Goal: Task Accomplishment & Management: Use online tool/utility

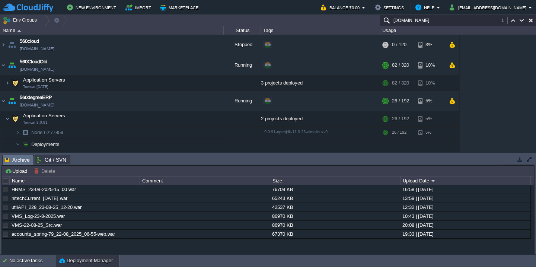
scroll to position [198, 0]
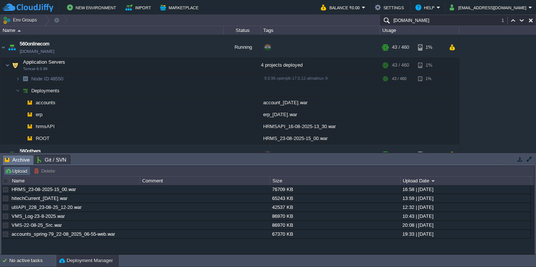
click at [16, 175] on td "Upload" at bounding box center [17, 170] width 27 height 9
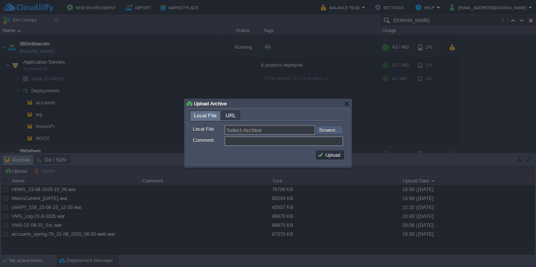
click at [332, 132] on input "file" at bounding box center [296, 129] width 94 height 9
type input "C:\fakepath\accounts_spring-80_23-08_2025_05-30-web.war"
type input "accounts_spring-80_23-08_2025_05-30-web.war"
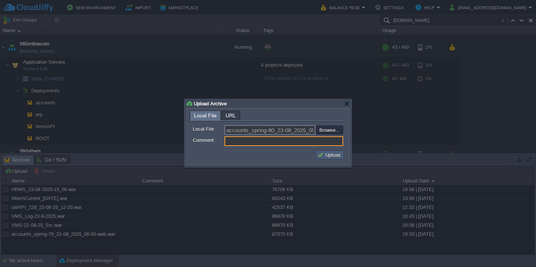
click at [327, 156] on button "Upload" at bounding box center [330, 155] width 25 height 7
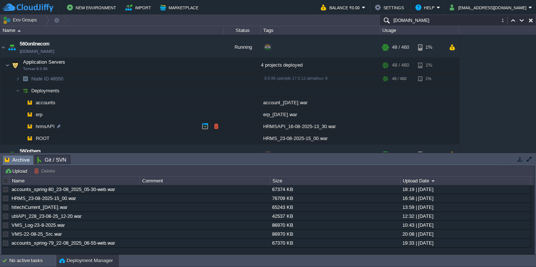
scroll to position [0, 0]
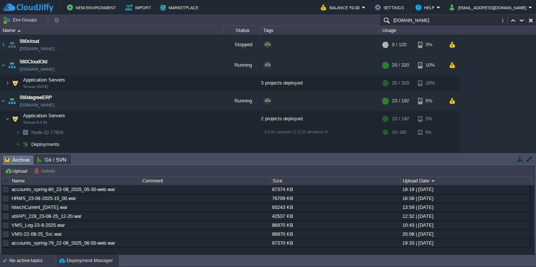
click at [19, 266] on div "No active tasks" at bounding box center [32, 261] width 47 height 12
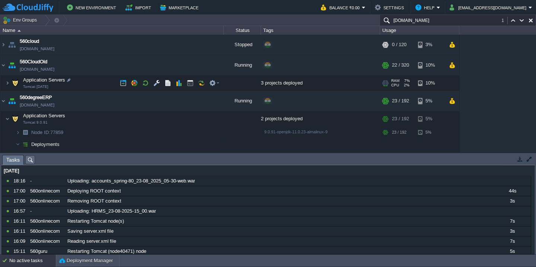
click at [87, 78] on td "Application Servers Tomcat [DATE]" at bounding box center [111, 83] width 223 height 15
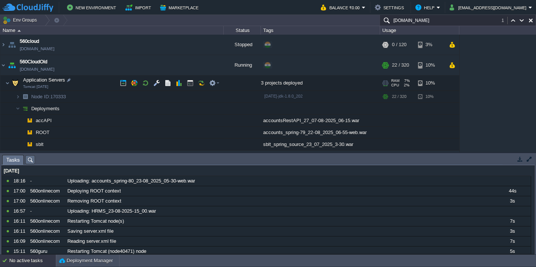
click at [89, 84] on td "Application Servers Tomcat [DATE]" at bounding box center [111, 83] width 223 height 15
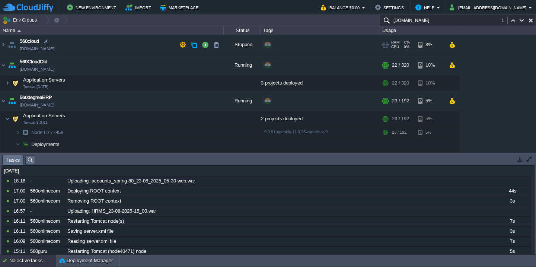
click at [89, 47] on td "560cloud [DOMAIN_NAME]" at bounding box center [111, 45] width 223 height 20
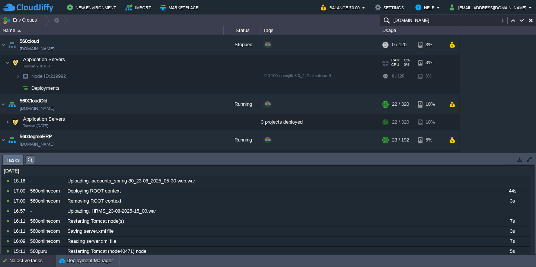
click at [86, 62] on td "Application Servers Tomcat 9.0.100" at bounding box center [111, 62] width 223 height 15
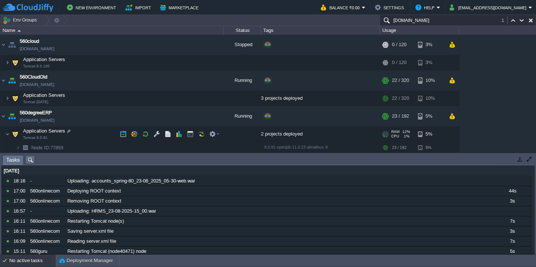
click at [89, 129] on td "Application Servers Tomcat 9.0.91" at bounding box center [111, 134] width 223 height 15
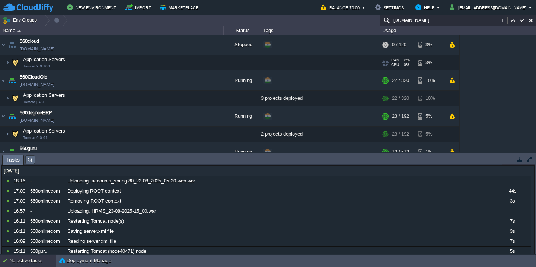
click at [92, 59] on td "Application Servers Tomcat 9.0.100" at bounding box center [111, 62] width 223 height 15
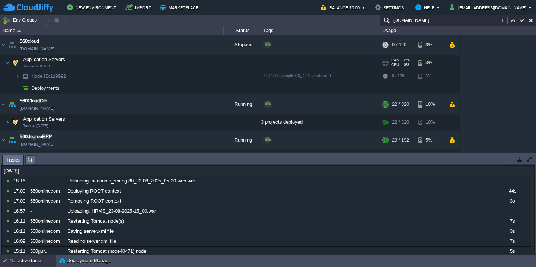
click at [93, 62] on td "Application Servers Tomcat 9.0.100" at bounding box center [111, 62] width 223 height 15
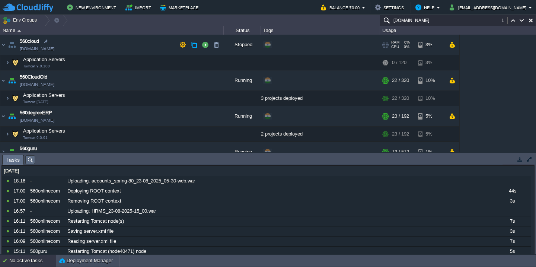
click at [93, 47] on td "560cloud [DOMAIN_NAME]" at bounding box center [111, 45] width 223 height 20
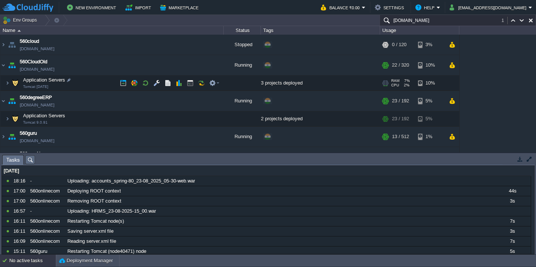
click at [93, 82] on td "Application Servers Tomcat [DATE]" at bounding box center [111, 83] width 223 height 15
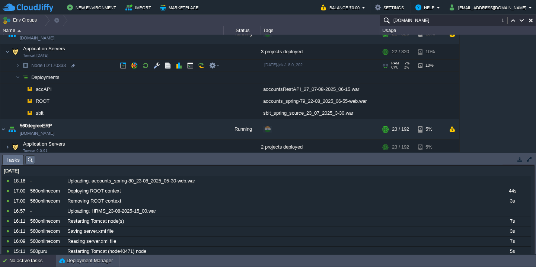
scroll to position [39, 0]
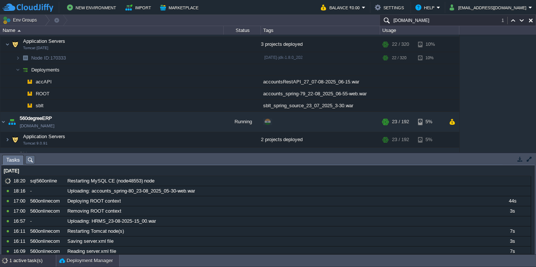
click at [79, 260] on button "Deployment Manager" at bounding box center [86, 260] width 54 height 7
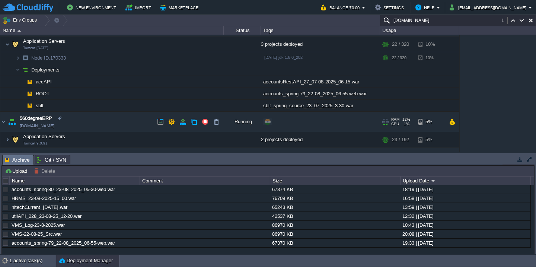
scroll to position [21, 0]
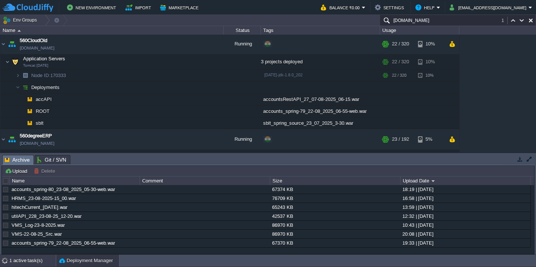
click at [22, 260] on div "1 active task(s)" at bounding box center [32, 261] width 47 height 12
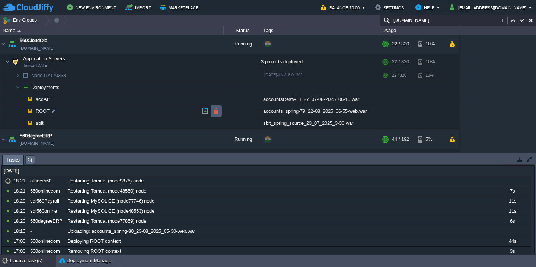
click at [219, 113] on button "button" at bounding box center [216, 111] width 7 height 7
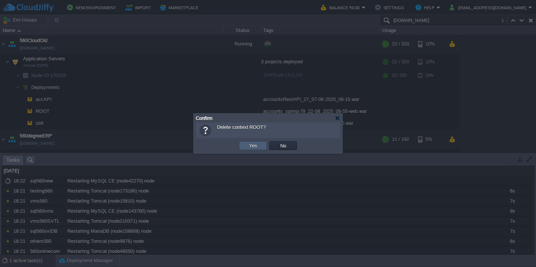
click at [246, 147] on td "Yes" at bounding box center [253, 145] width 28 height 9
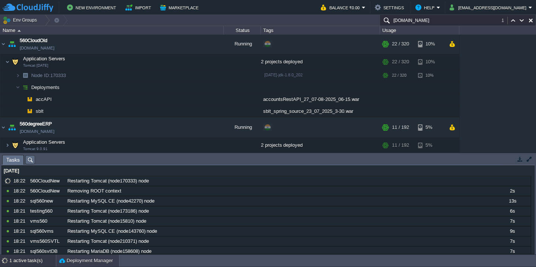
click at [86, 258] on button "Deployment Manager" at bounding box center [86, 260] width 54 height 7
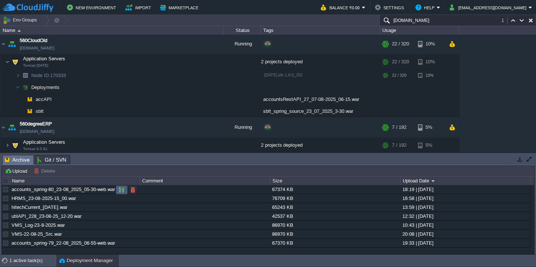
click at [121, 192] on button "button" at bounding box center [121, 190] width 7 height 7
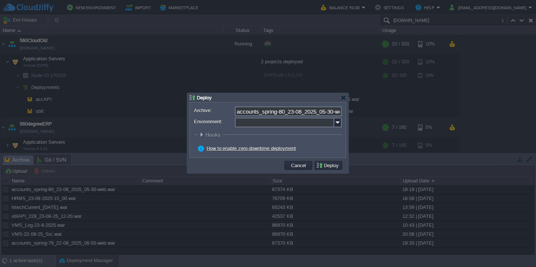
click at [271, 124] on input "Environment:" at bounding box center [284, 123] width 99 height 10
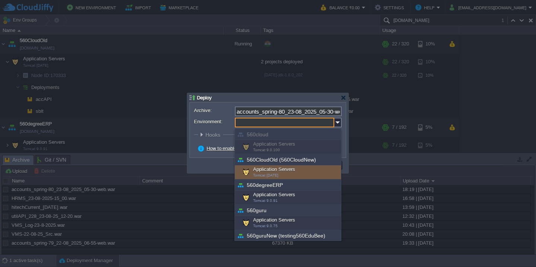
click at [269, 174] on span "Tomcat [DATE]" at bounding box center [265, 175] width 25 height 4
type input "Application Servers (560CloudOld (560CloudNew))"
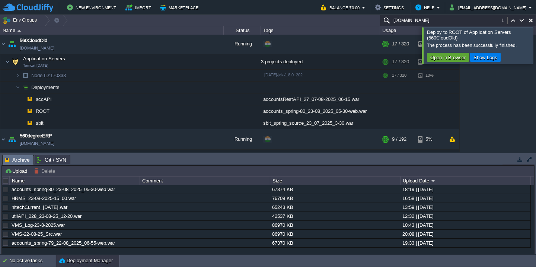
click at [536, 50] on div at bounding box center [545, 45] width 0 height 36
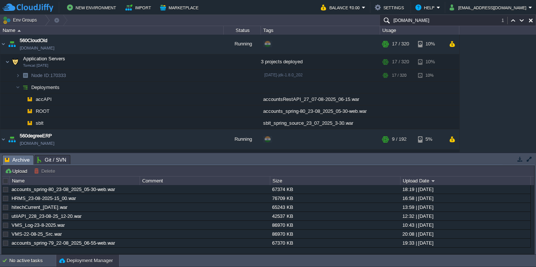
click at [531, 21] on button "button" at bounding box center [531, 20] width 7 height 7
click at [0, 0] on button "button" at bounding box center [0, 0] width 0 height 0
type input "Search (Cmd+F)"
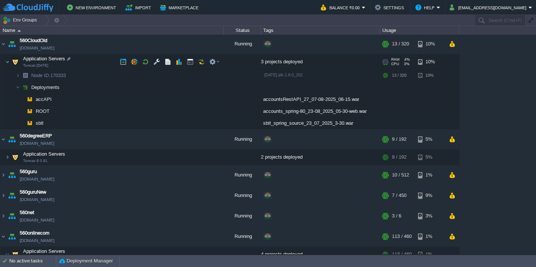
click at [89, 64] on td "Application Servers Tomcat [DATE]" at bounding box center [111, 61] width 223 height 15
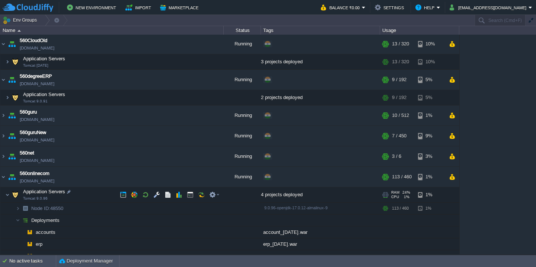
click at [94, 191] on td "Application Servers Tomcat 9.0.96" at bounding box center [111, 194] width 223 height 15
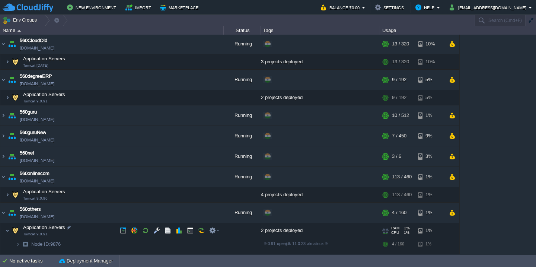
click at [83, 232] on td "Application Servers Tomcat 9.0.91" at bounding box center [111, 230] width 223 height 15
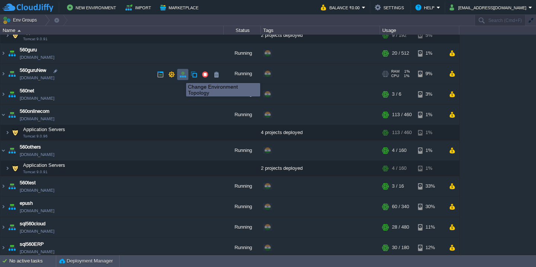
scroll to position [0, 0]
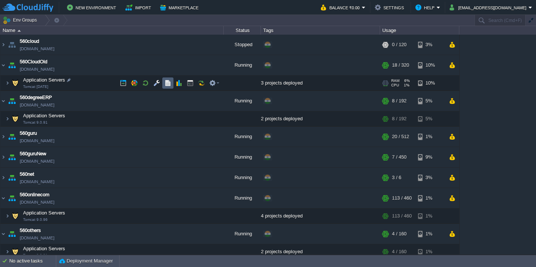
click at [166, 85] on button "button" at bounding box center [168, 83] width 7 height 7
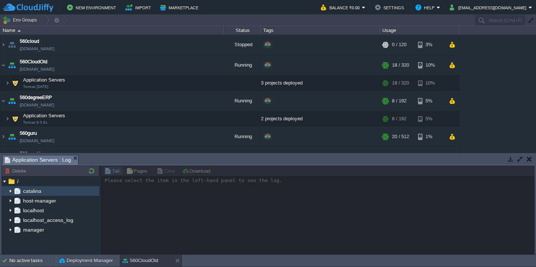
click at [9, 190] on img at bounding box center [10, 191] width 6 height 10
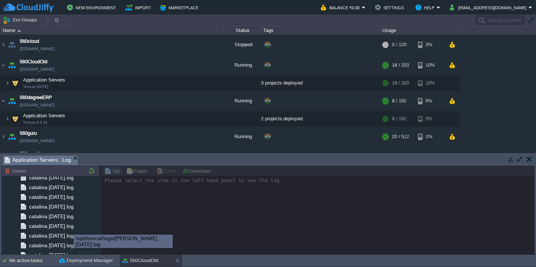
scroll to position [1036, 0]
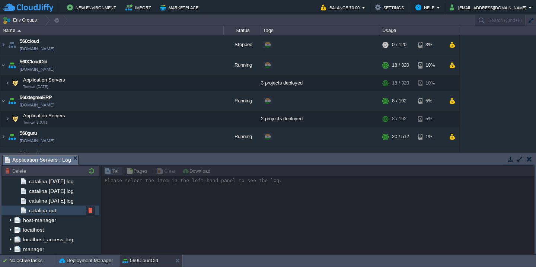
click at [67, 213] on div "catalina.out" at bounding box center [50, 210] width 98 height 10
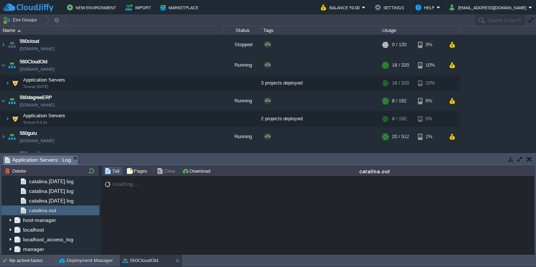
scroll to position [19295, 0]
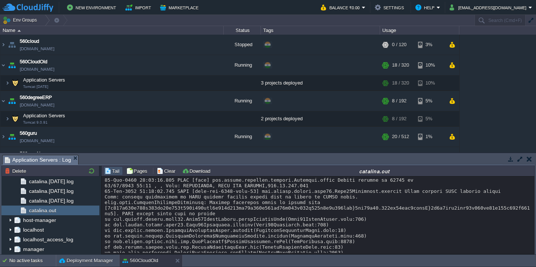
scroll to position [18754, 0]
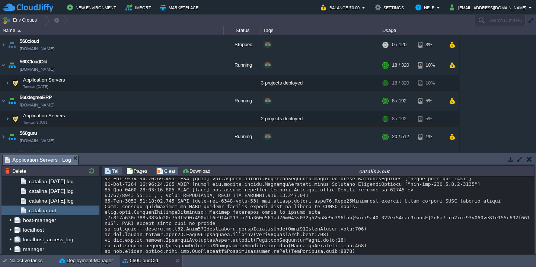
click at [161, 173] on button "Clear" at bounding box center [167, 171] width 21 height 7
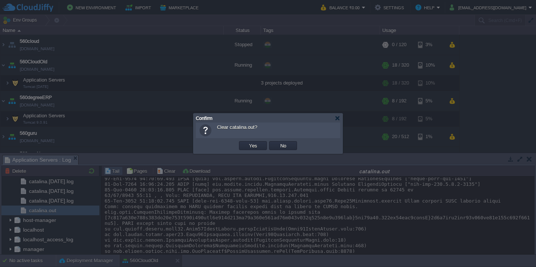
click at [247, 142] on button "Yes" at bounding box center [253, 145] width 13 height 7
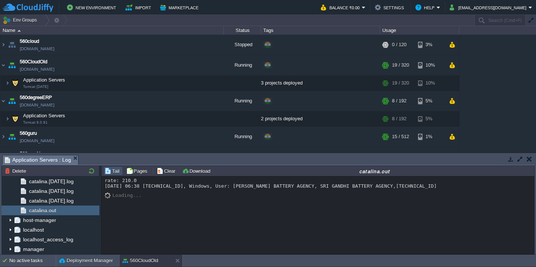
scroll to position [0, 0]
click at [84, 257] on button "Deployment Manager" at bounding box center [86, 260] width 54 height 7
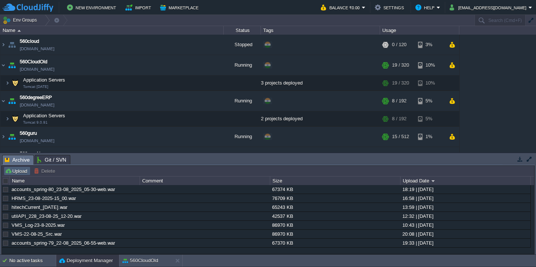
click at [16, 167] on td "Upload" at bounding box center [17, 170] width 27 height 9
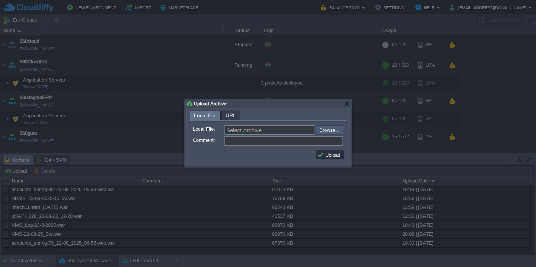
click at [327, 128] on input "file" at bounding box center [296, 129] width 94 height 9
type input "C:\fakepath\VMS-23-8-2025.war"
type input "VMS-23-8-2025.war"
click at [336, 153] on button "Upload" at bounding box center [330, 155] width 25 height 7
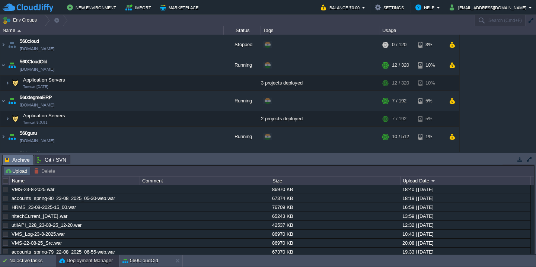
click at [22, 172] on button "Upload" at bounding box center [17, 171] width 25 height 7
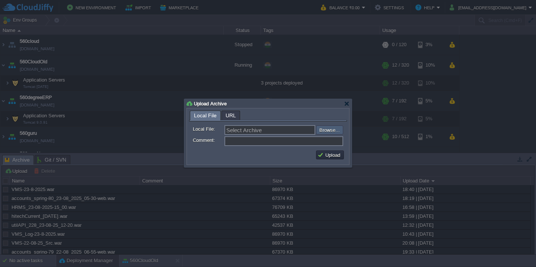
click at [334, 133] on input "file" at bounding box center [296, 129] width 94 height 9
type input "C:\fakepath\HRMS_23-08-2025-18_45.war"
type input "HRMS_23-08-2025-18_45.war"
click at [332, 156] on button "Upload" at bounding box center [330, 155] width 25 height 7
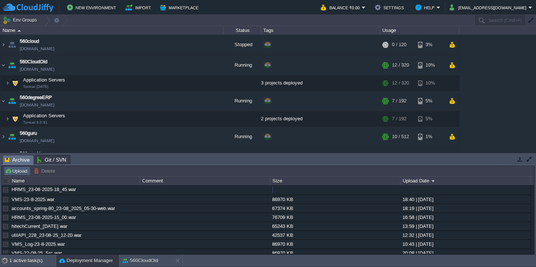
click at [25, 170] on button "Upload" at bounding box center [17, 171] width 25 height 7
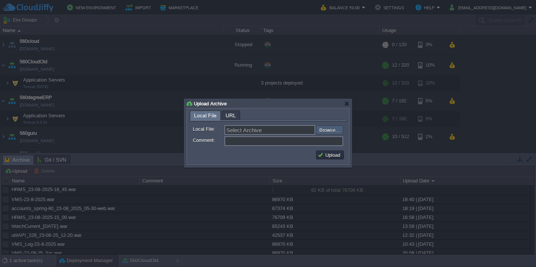
click at [337, 133] on input "file" at bounding box center [296, 129] width 94 height 9
type input "C:\fakepath\HRMSAPI_23-08-2025-18_45.war"
type input "HRMSAPI_23-08-2025-18_45.war"
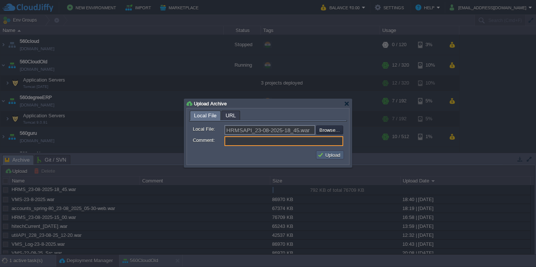
click at [329, 154] on button "Upload" at bounding box center [330, 155] width 25 height 7
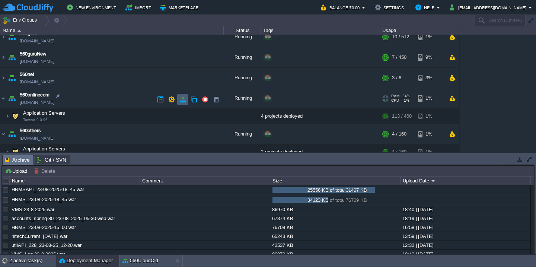
scroll to position [128, 0]
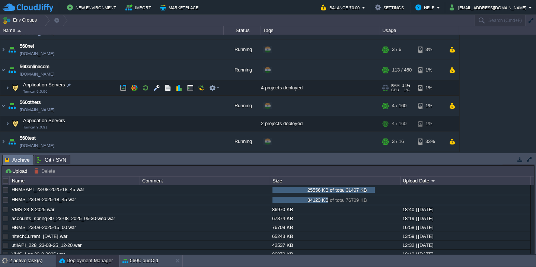
click at [112, 90] on td "Application Servers Tomcat 9.0.96" at bounding box center [111, 87] width 223 height 15
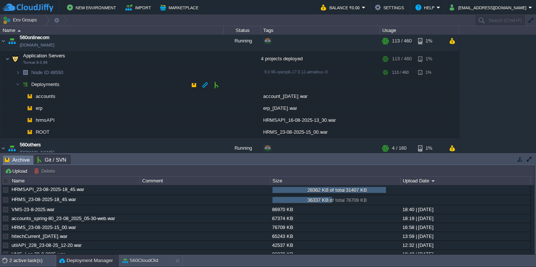
scroll to position [159, 0]
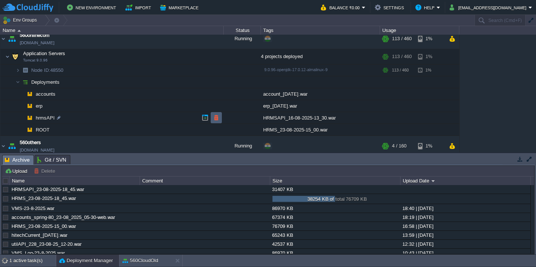
click at [217, 122] on td at bounding box center [216, 117] width 11 height 11
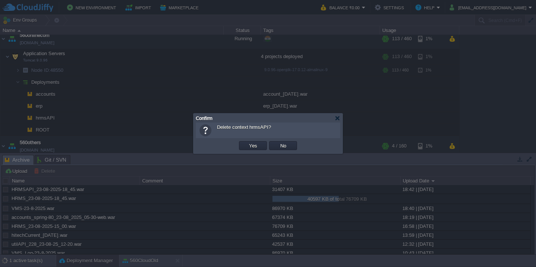
click at [247, 142] on button "Yes" at bounding box center [253, 145] width 13 height 7
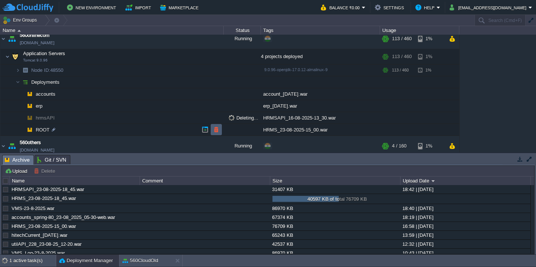
click at [215, 129] on button "button" at bounding box center [216, 129] width 7 height 7
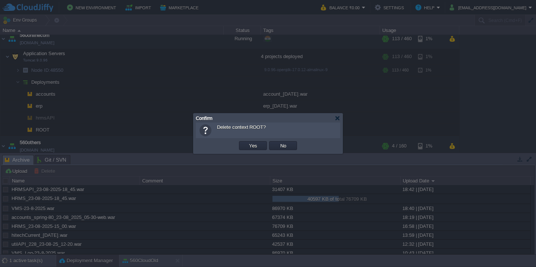
click at [247, 142] on button "Yes" at bounding box center [253, 145] width 13 height 7
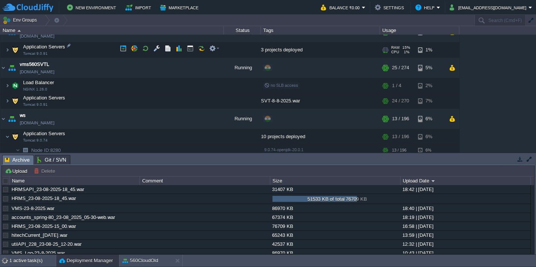
scroll to position [544, 0]
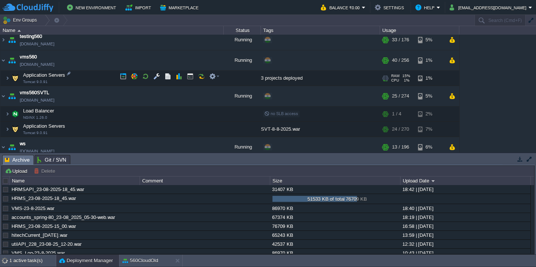
click at [93, 74] on td "Application Servers Tomcat 9.0.91" at bounding box center [111, 78] width 223 height 15
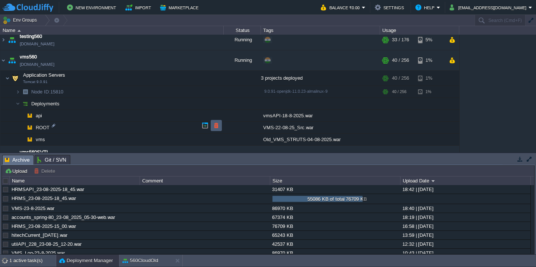
click at [217, 127] on button "button" at bounding box center [216, 125] width 7 height 7
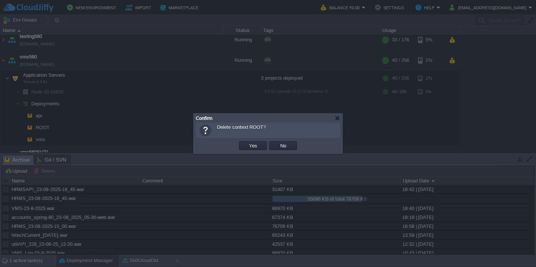
click at [247, 142] on button "Yes" at bounding box center [253, 145] width 13 height 7
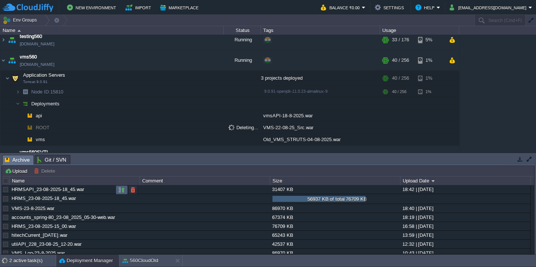
click at [121, 194] on td at bounding box center [122, 189] width 12 height 9
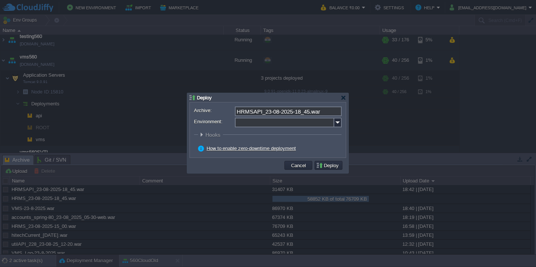
click at [251, 126] on input "Environment:" at bounding box center [284, 123] width 99 height 10
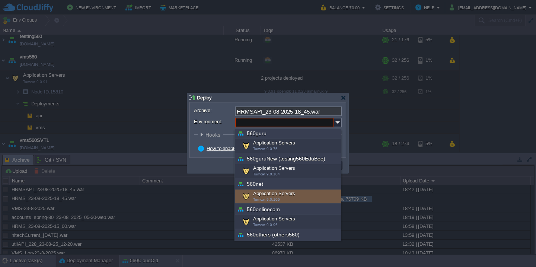
scroll to position [82, 0]
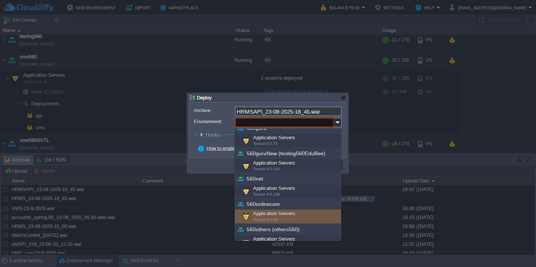
click at [265, 221] on span "Tomcat 9.0.96" at bounding box center [265, 219] width 25 height 4
type input "Application Servers (560onlinecom)"
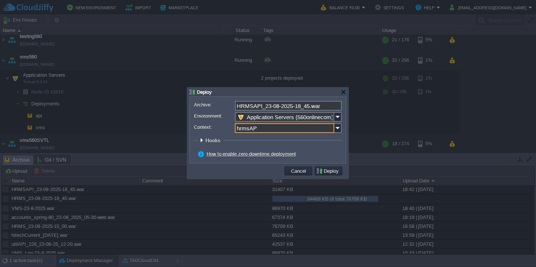
type input "hrmsAPI"
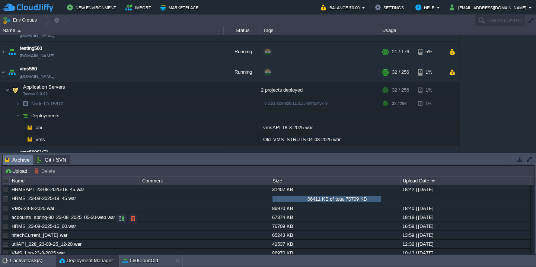
scroll to position [173, 0]
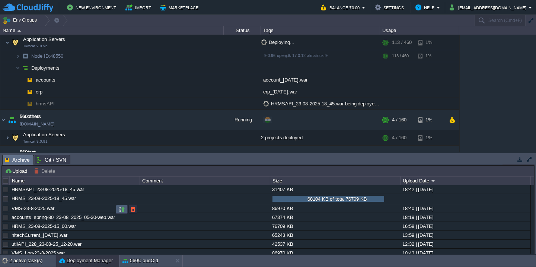
click at [124, 210] on button "button" at bounding box center [121, 209] width 7 height 7
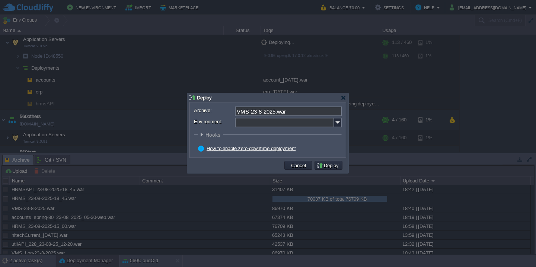
click at [285, 125] on input "Environment:" at bounding box center [284, 123] width 99 height 10
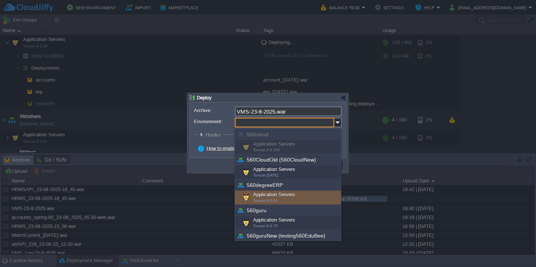
scroll to position [243, 0]
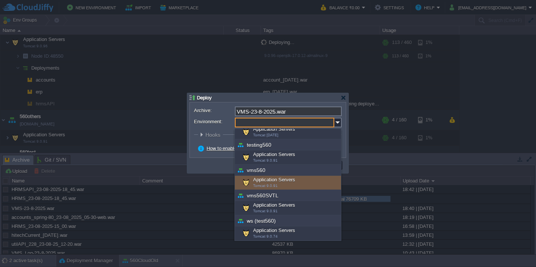
click at [288, 185] on div "Application Servers Tomcat 9.0.91" at bounding box center [288, 183] width 106 height 14
type input "Application Servers (vms560)"
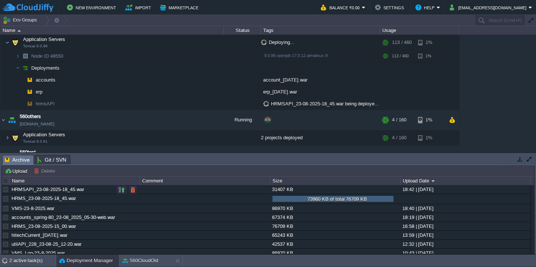
scroll to position [546, 0]
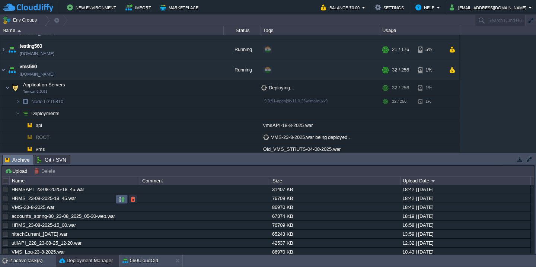
click at [118, 200] on button "button" at bounding box center [121, 199] width 7 height 7
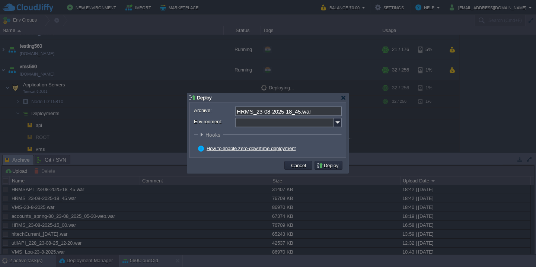
click at [243, 127] on input "Environment:" at bounding box center [284, 123] width 99 height 10
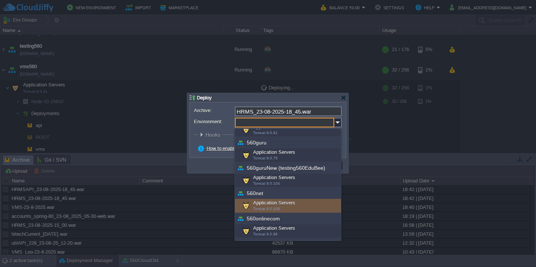
scroll to position [95, 0]
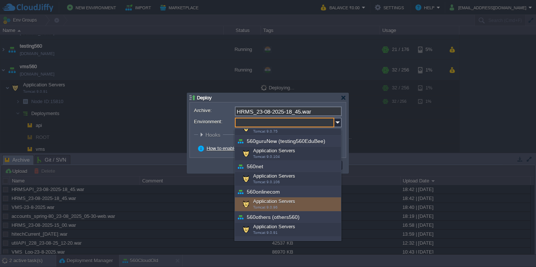
click at [263, 206] on span "Tomcat 9.0.96" at bounding box center [265, 207] width 25 height 4
type input "Application Servers (560onlinecom)"
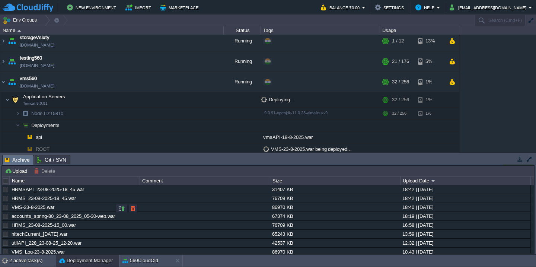
scroll to position [173, 0]
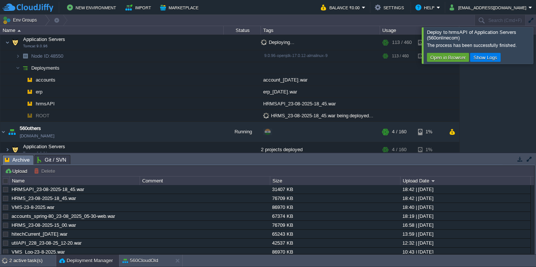
click at [536, 52] on div at bounding box center [545, 45] width 0 height 36
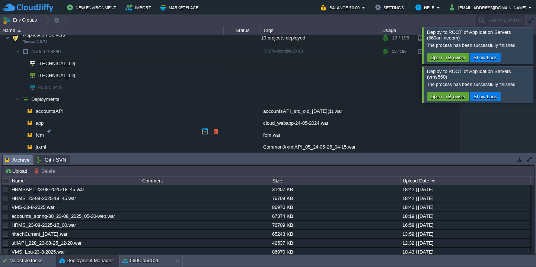
scroll to position [728, 0]
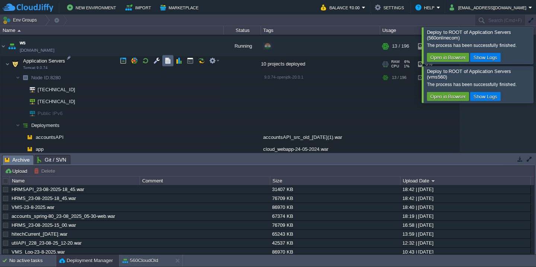
click at [163, 62] on td at bounding box center [167, 60] width 11 height 11
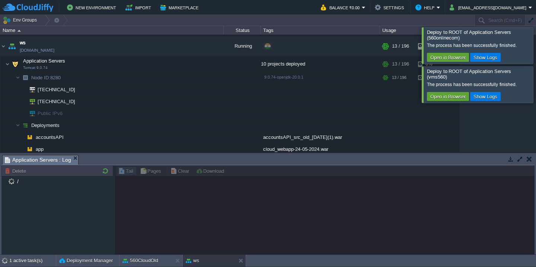
click at [536, 40] on div at bounding box center [545, 45] width 0 height 36
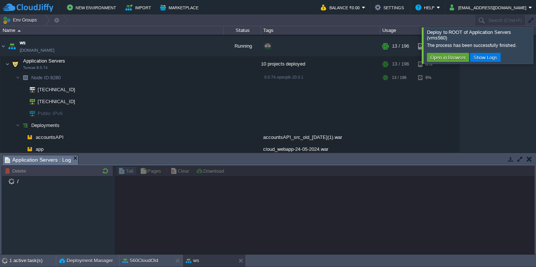
click at [536, 40] on div at bounding box center [545, 45] width 0 height 36
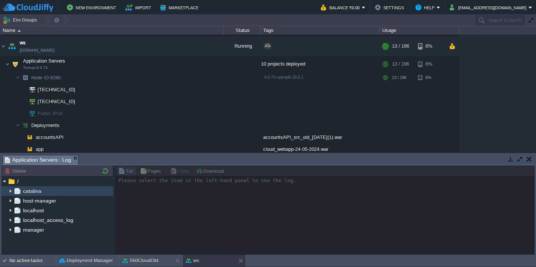
click at [10, 191] on img at bounding box center [10, 191] width 6 height 10
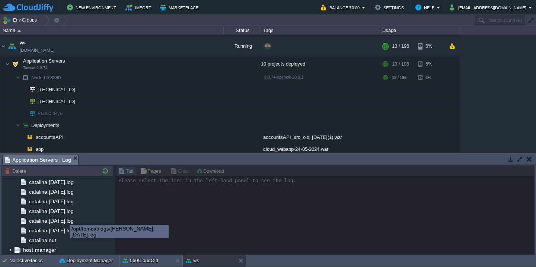
scroll to position [871, 0]
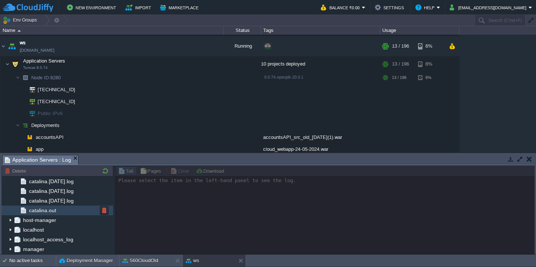
click at [68, 213] on div "catalina.out" at bounding box center [57, 210] width 112 height 10
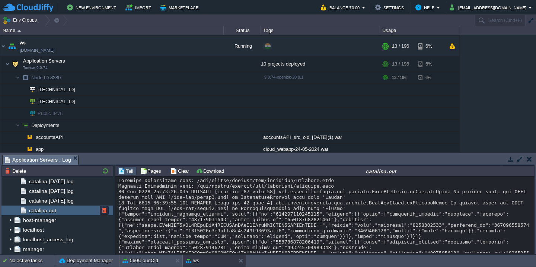
scroll to position [9463, 0]
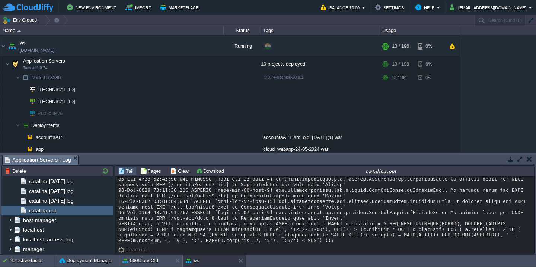
click at [518, 159] on button "button" at bounding box center [520, 159] width 7 height 7
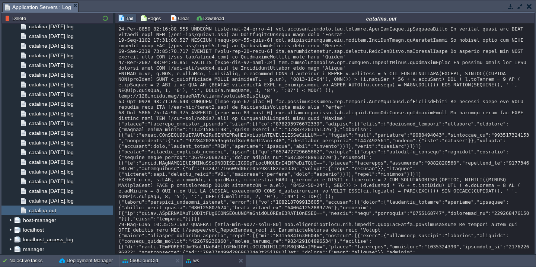
scroll to position [8800, 0]
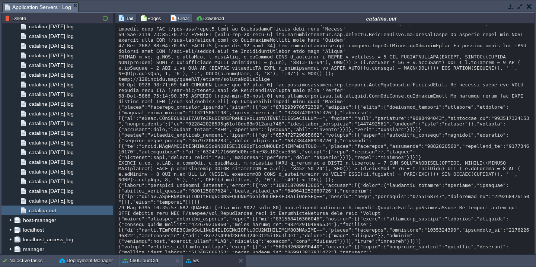
click at [178, 15] on button "Clear" at bounding box center [181, 18] width 21 height 7
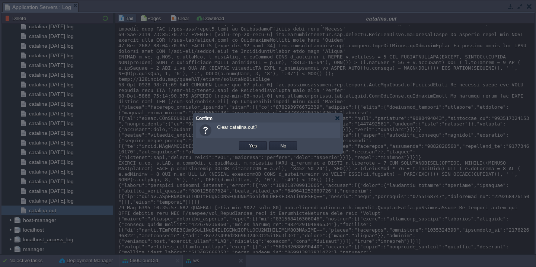
click at [247, 142] on button "Yes" at bounding box center [253, 145] width 13 height 7
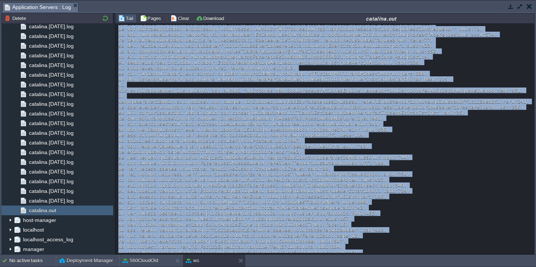
scroll to position [424, 0]
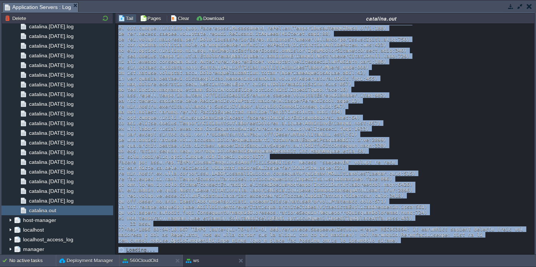
copy div "{"id":1524403,"email":"[EMAIL_ADDRESS][DOMAIN_NAME]","event":"spam","ts":175595…"
drag, startPoint x: 119, startPoint y: 32, endPoint x: 159, endPoint y: 289, distance: 259.6
click at [159, 267] on html "New Environment Import Marketplace Bonus ₹0.00 Upgrade Account Balance ₹0.00 Se…" at bounding box center [268, 133] width 536 height 267
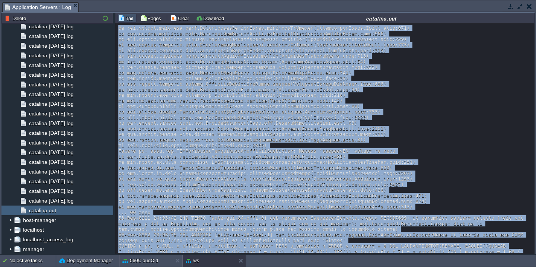
scroll to position [698, 0]
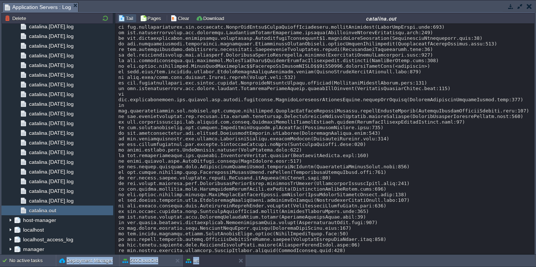
scroll to position [0, 0]
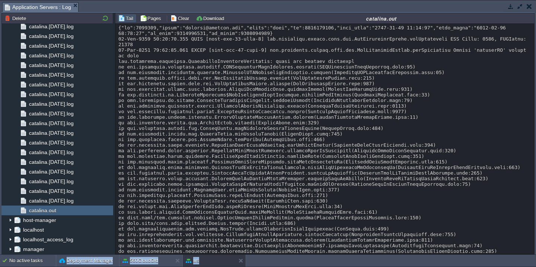
drag, startPoint x: 354, startPoint y: 244, endPoint x: 320, endPoint y: -2, distance: 248.0
click at [320, 0] on html "New Environment Import Marketplace Bonus ₹0.00 Upgrade Account Balance ₹0.00 Se…" at bounding box center [268, 133] width 536 height 267
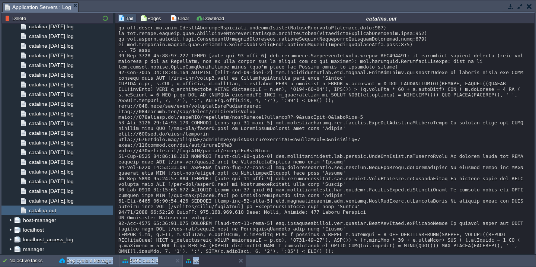
scroll to position [753, 0]
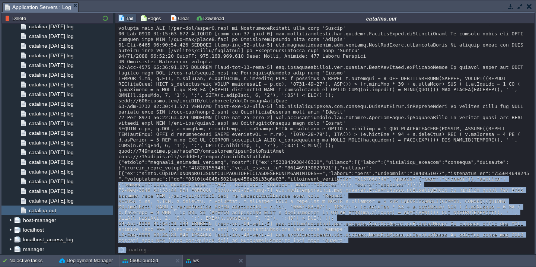
drag, startPoint x: 353, startPoint y: 243, endPoint x: 338, endPoint y: 177, distance: 68.2
click at [338, 177] on div "Loading..." at bounding box center [324, 139] width 419 height 230
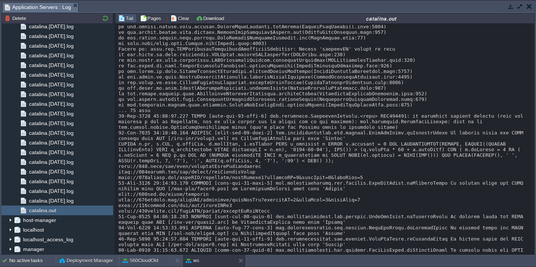
scroll to position [464, 0]
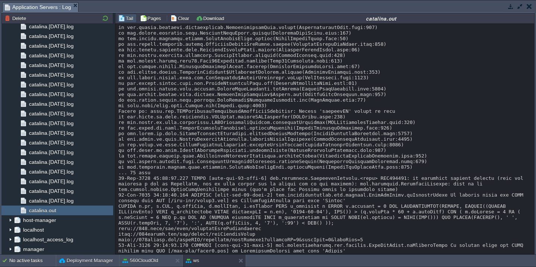
click at [117, 189] on div "Loading..." at bounding box center [324, 139] width 419 height 230
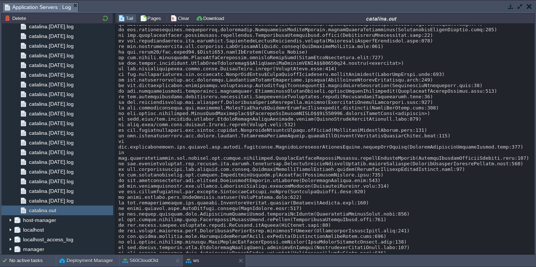
scroll to position [254, 0]
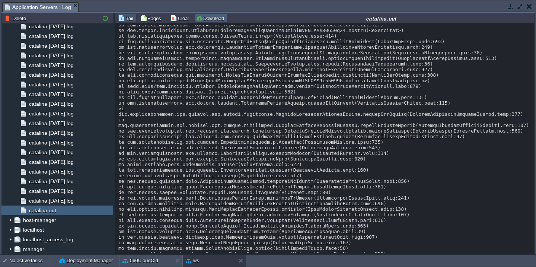
click at [214, 17] on button "Download" at bounding box center [211, 18] width 31 height 7
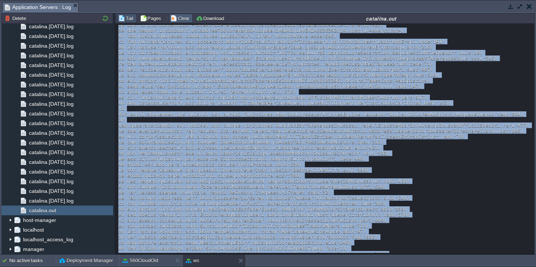
click at [176, 21] on button "Clear" at bounding box center [181, 18] width 21 height 7
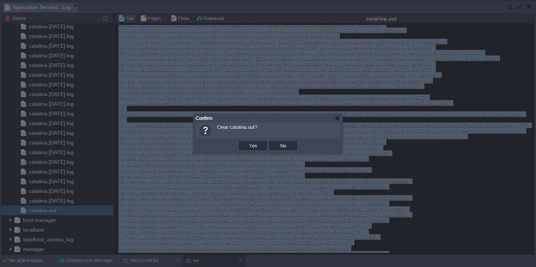
click at [247, 142] on button "Yes" at bounding box center [253, 145] width 13 height 7
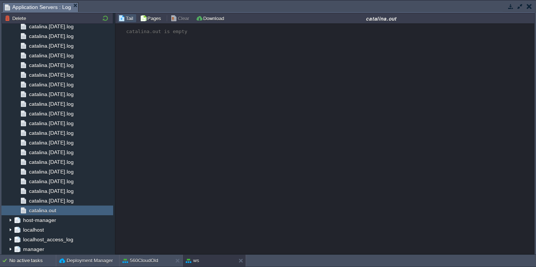
scroll to position [0, 0]
